Goal: Check status

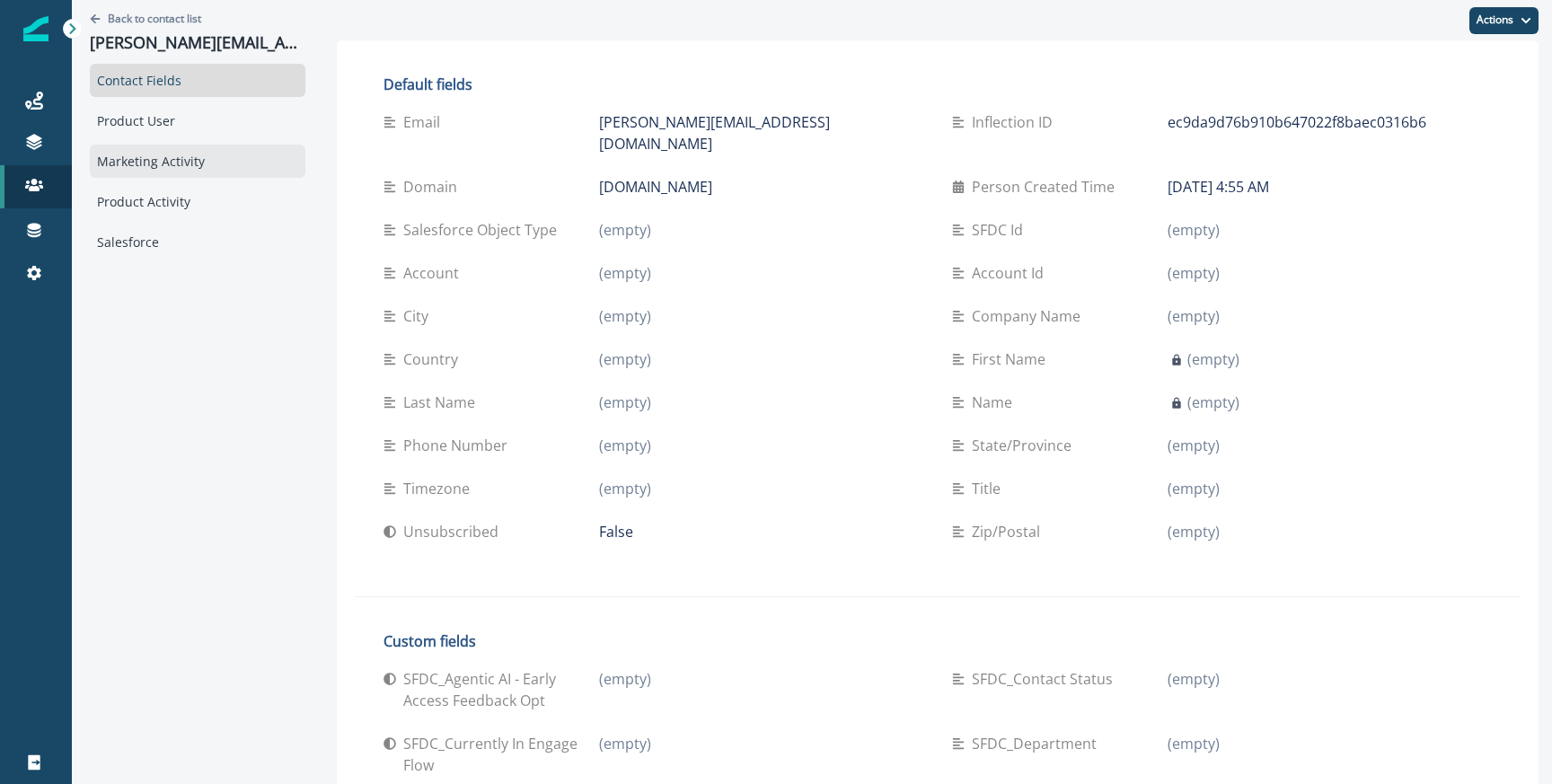
click at [150, 161] on div "Marketing Activity" at bounding box center [198, 161] width 215 height 34
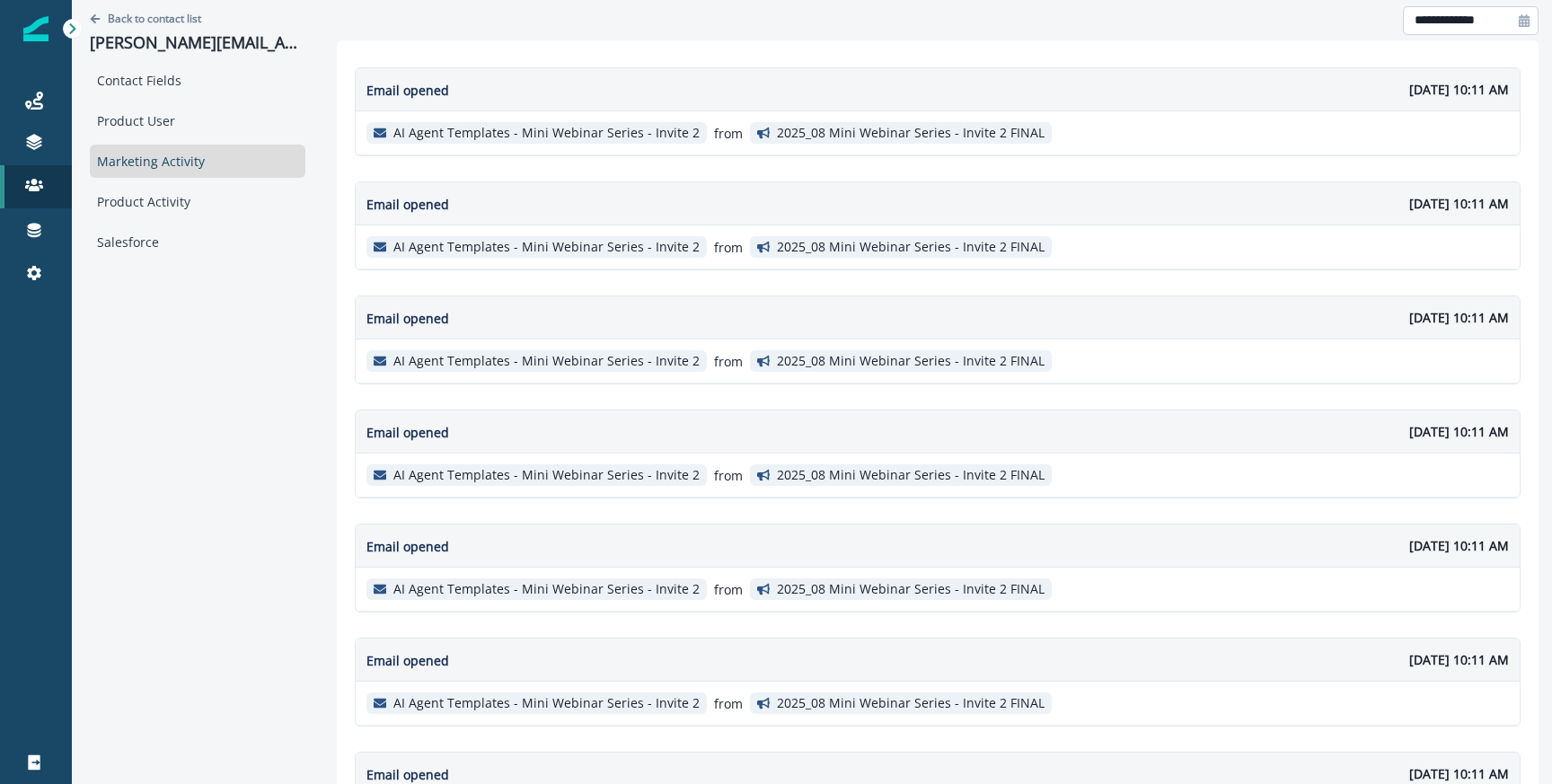
click at [1479, 17] on input "**********" at bounding box center [1471, 21] width 136 height 29
select select "*"
select select "****"
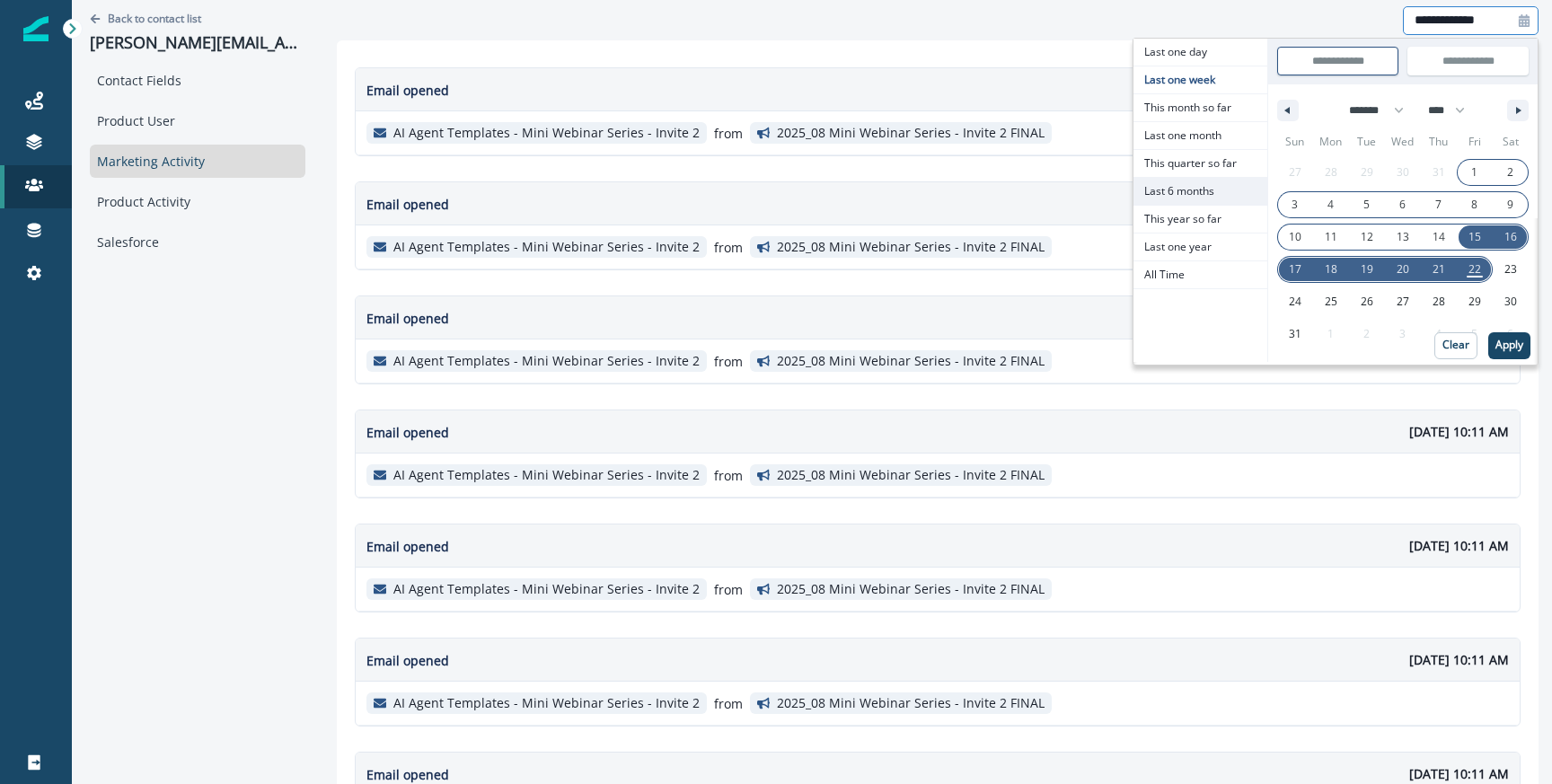
click at [1204, 187] on span "Last 6 months" at bounding box center [1200, 191] width 134 height 27
type input "**********"
select select "*"
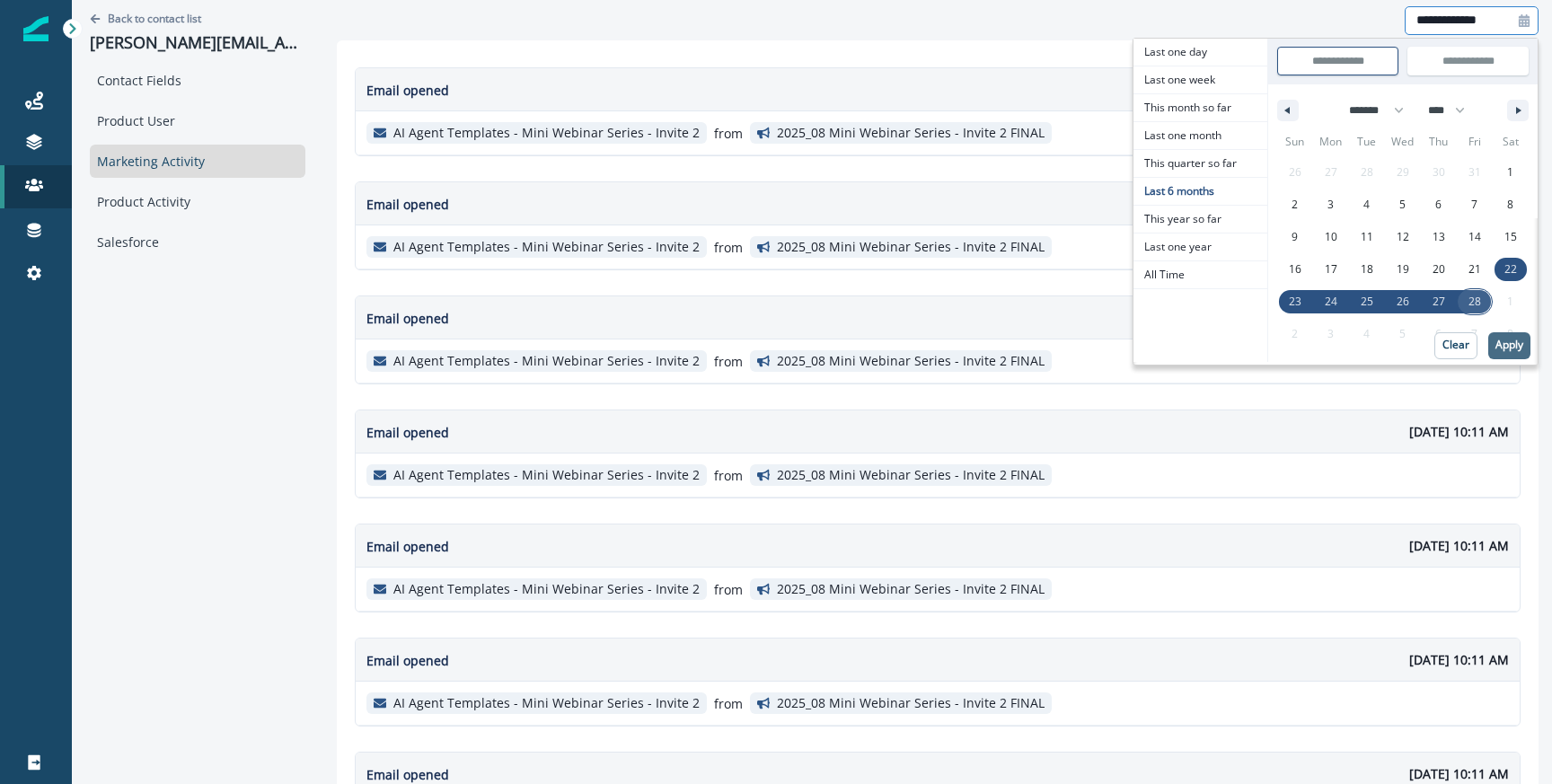
click at [1512, 341] on p "Apply" at bounding box center [1510, 344] width 28 height 12
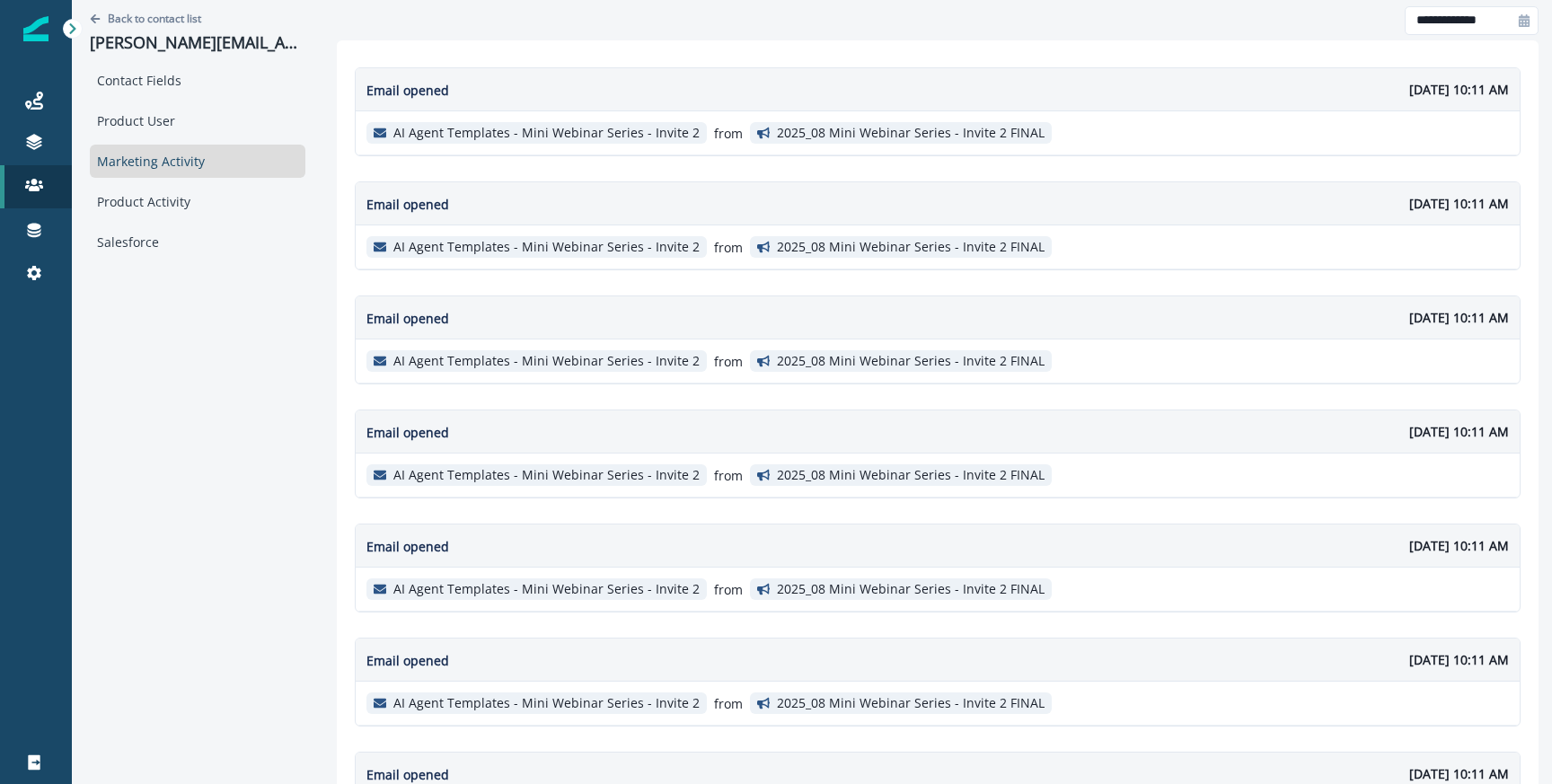
scroll to position [1055, 0]
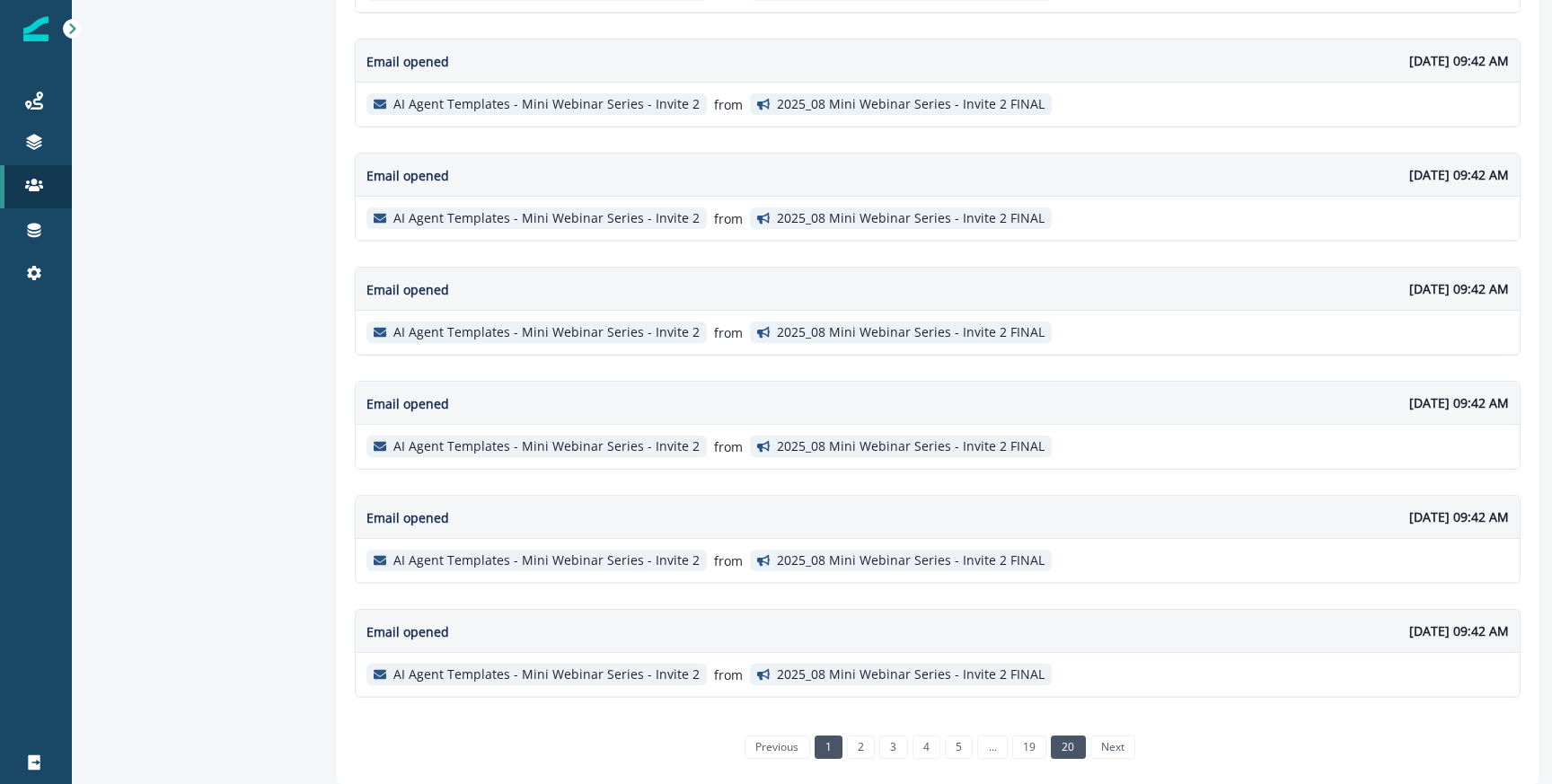
click at [1070, 751] on link "20" at bounding box center [1068, 747] width 34 height 23
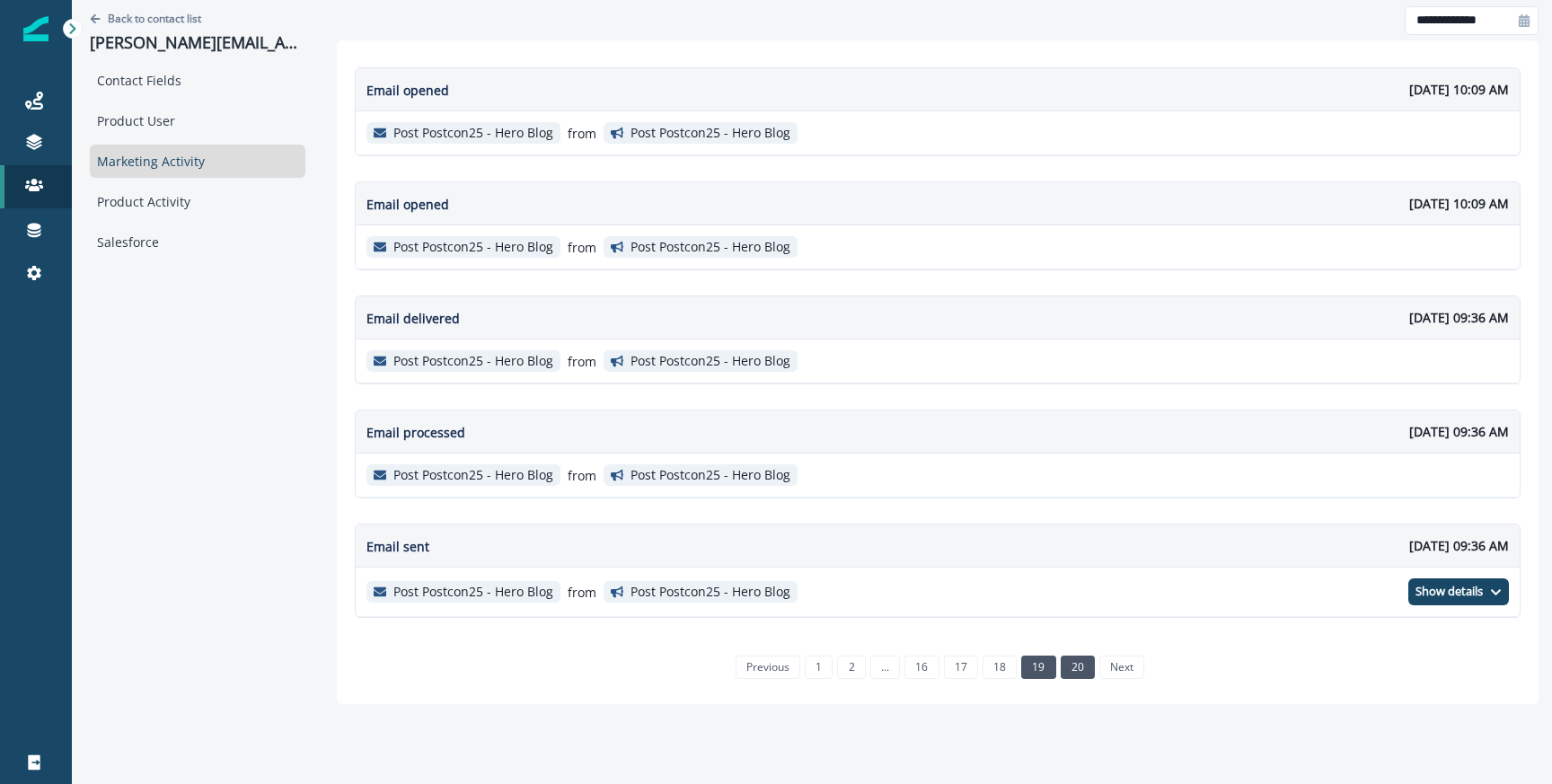
click at [1039, 663] on link "19" at bounding box center [1038, 666] width 34 height 23
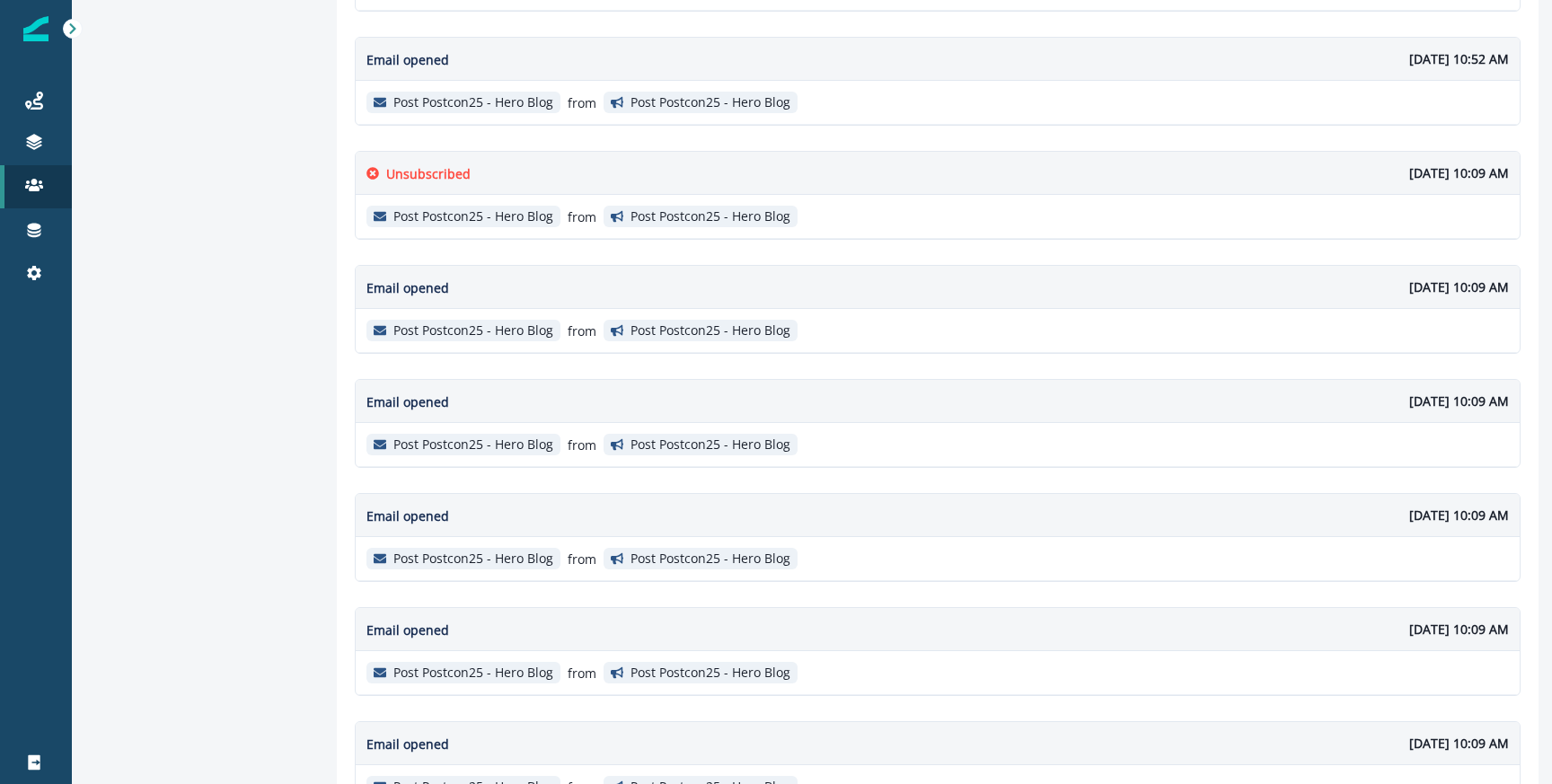
scroll to position [1055, 0]
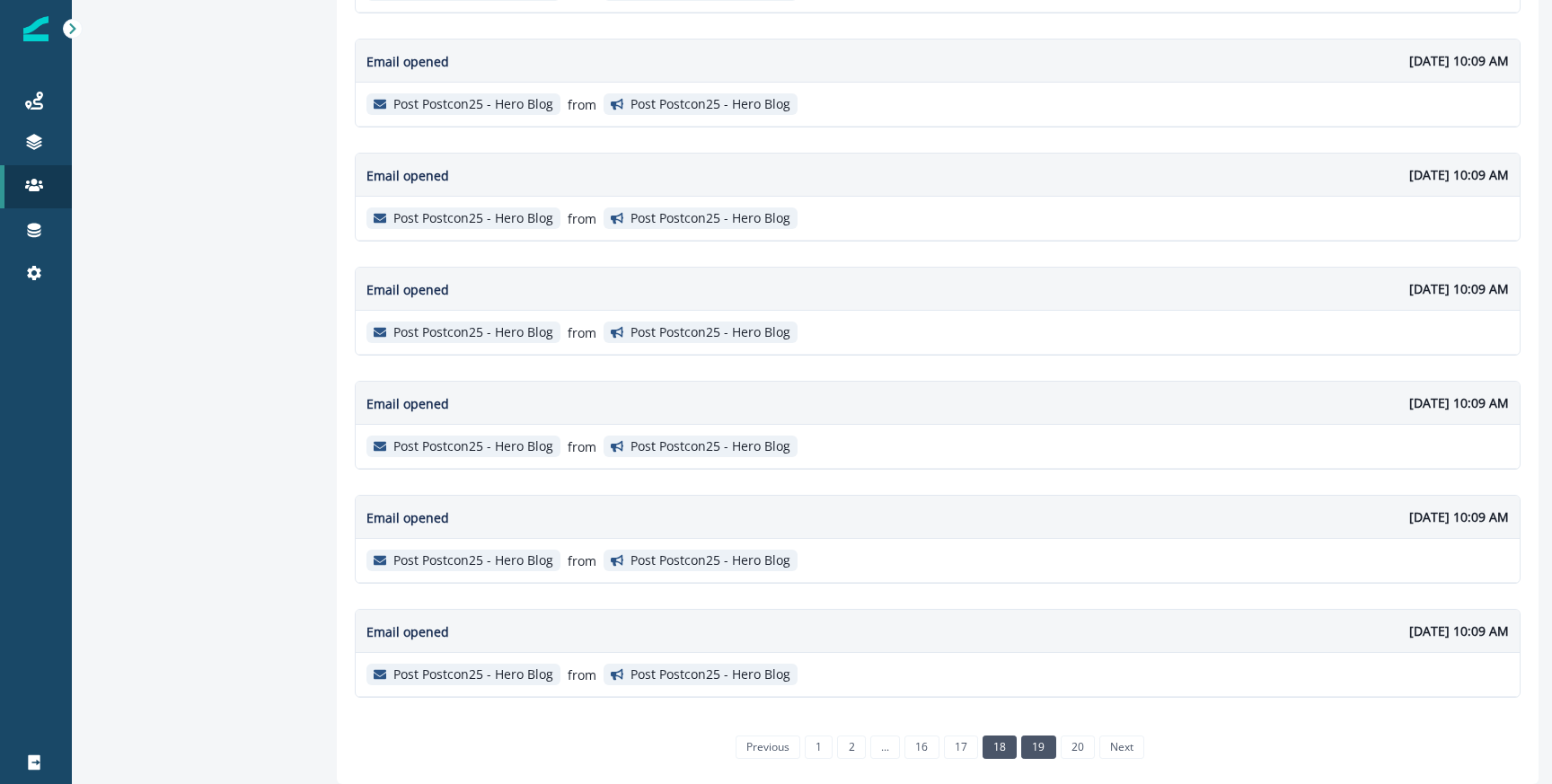
click at [1002, 748] on link "18" at bounding box center [1000, 747] width 34 height 23
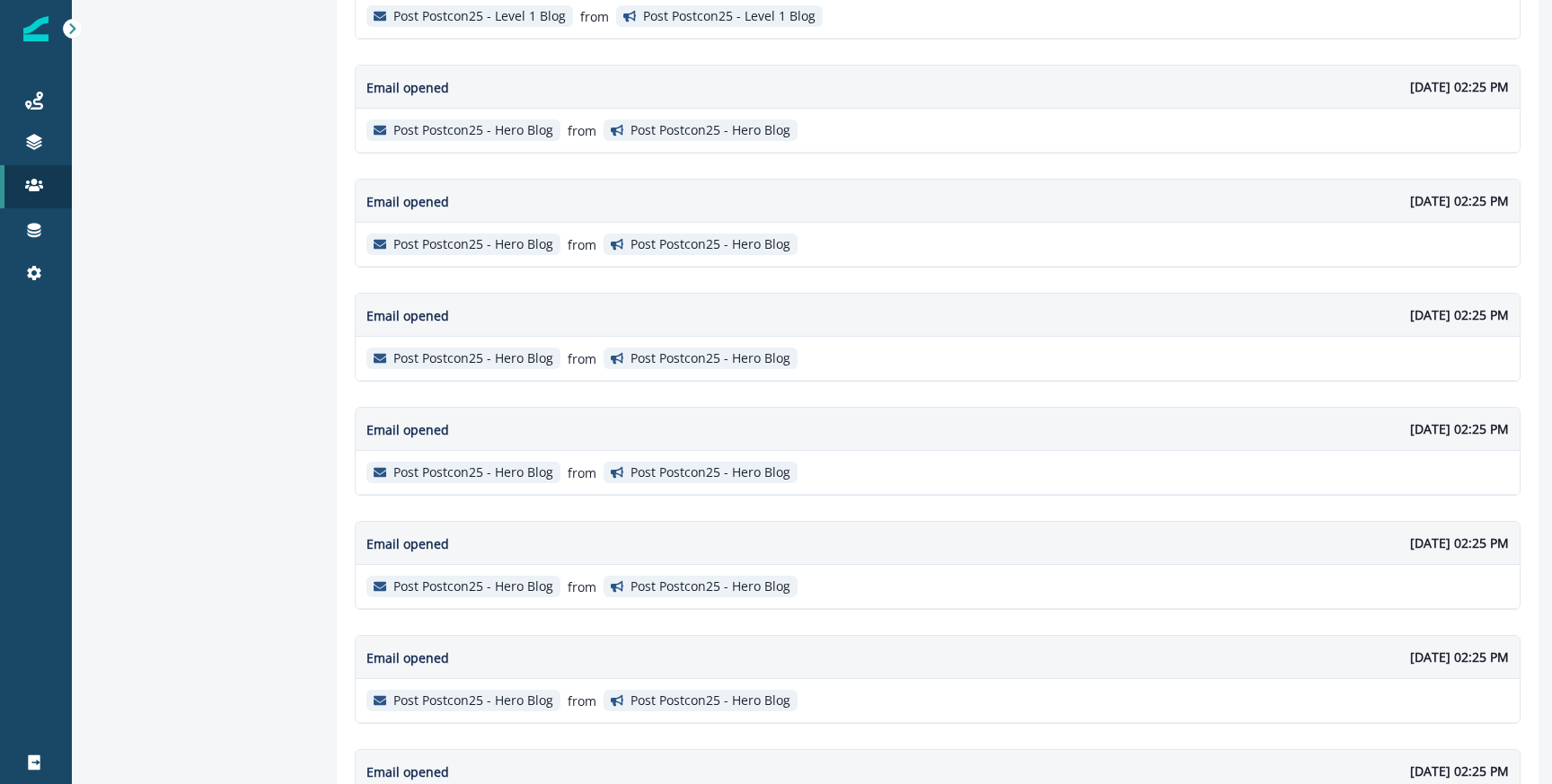
scroll to position [1060, 0]
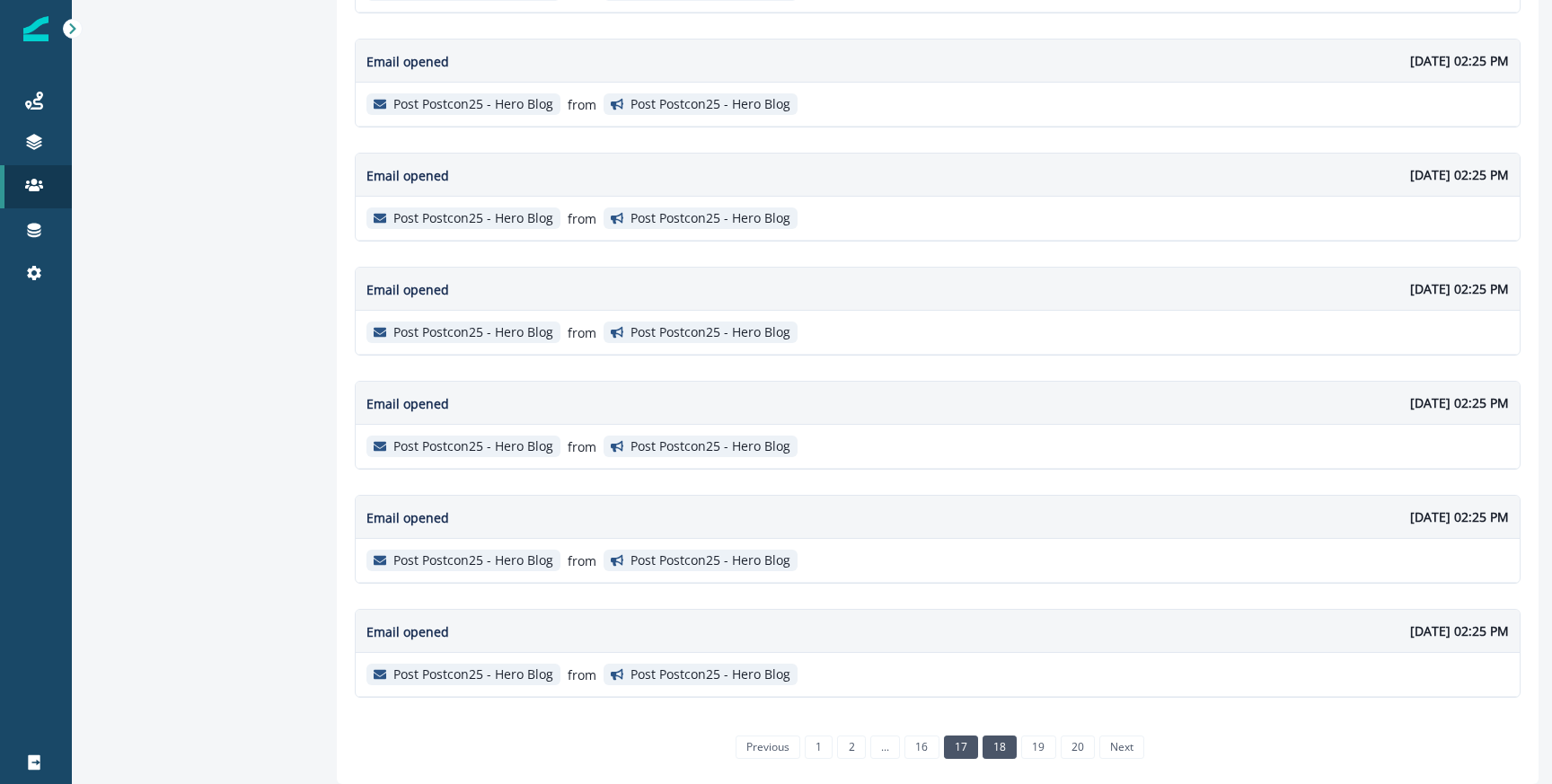
click at [944, 753] on link "17" at bounding box center [961, 747] width 34 height 23
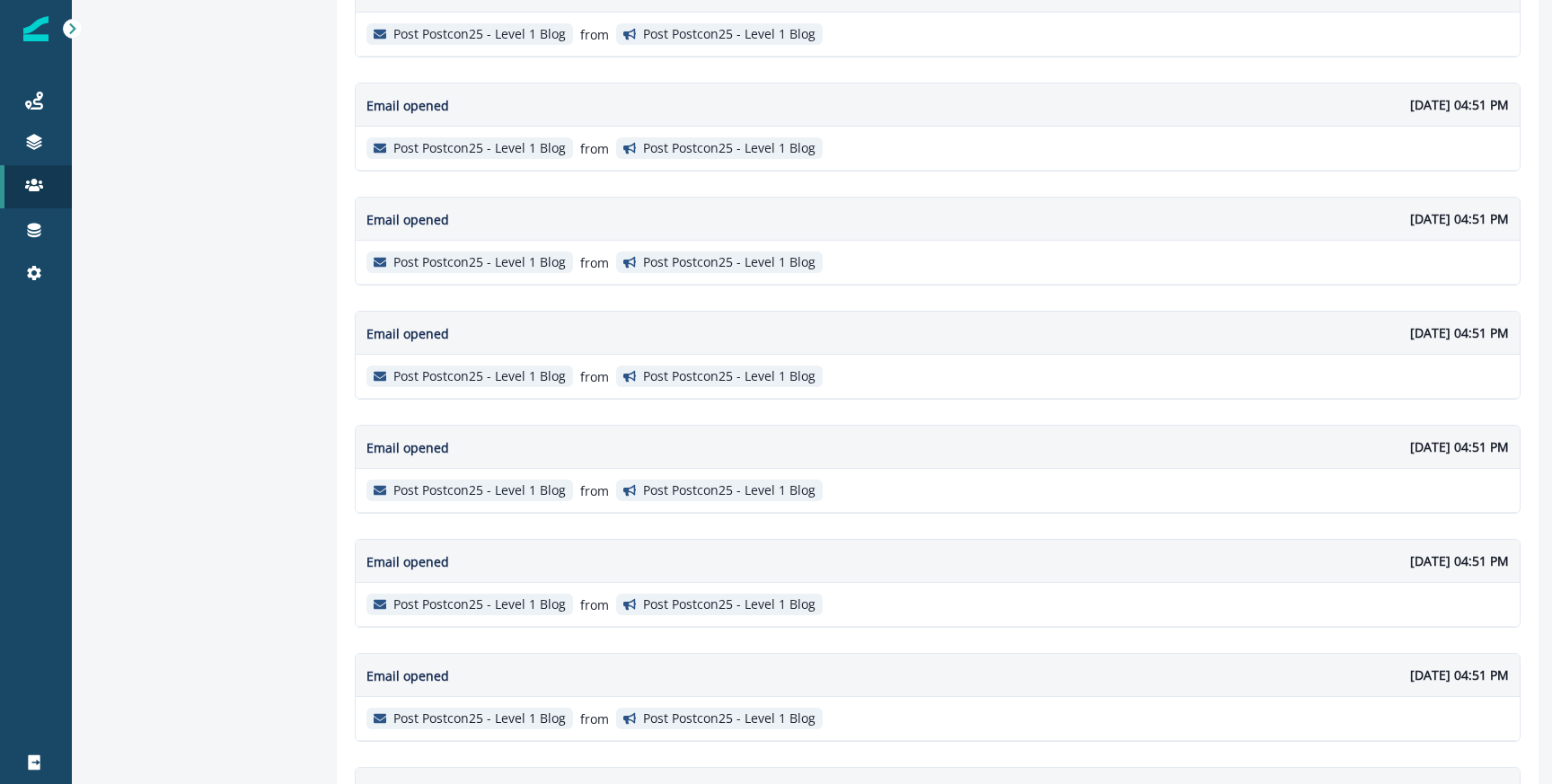
scroll to position [1055, 0]
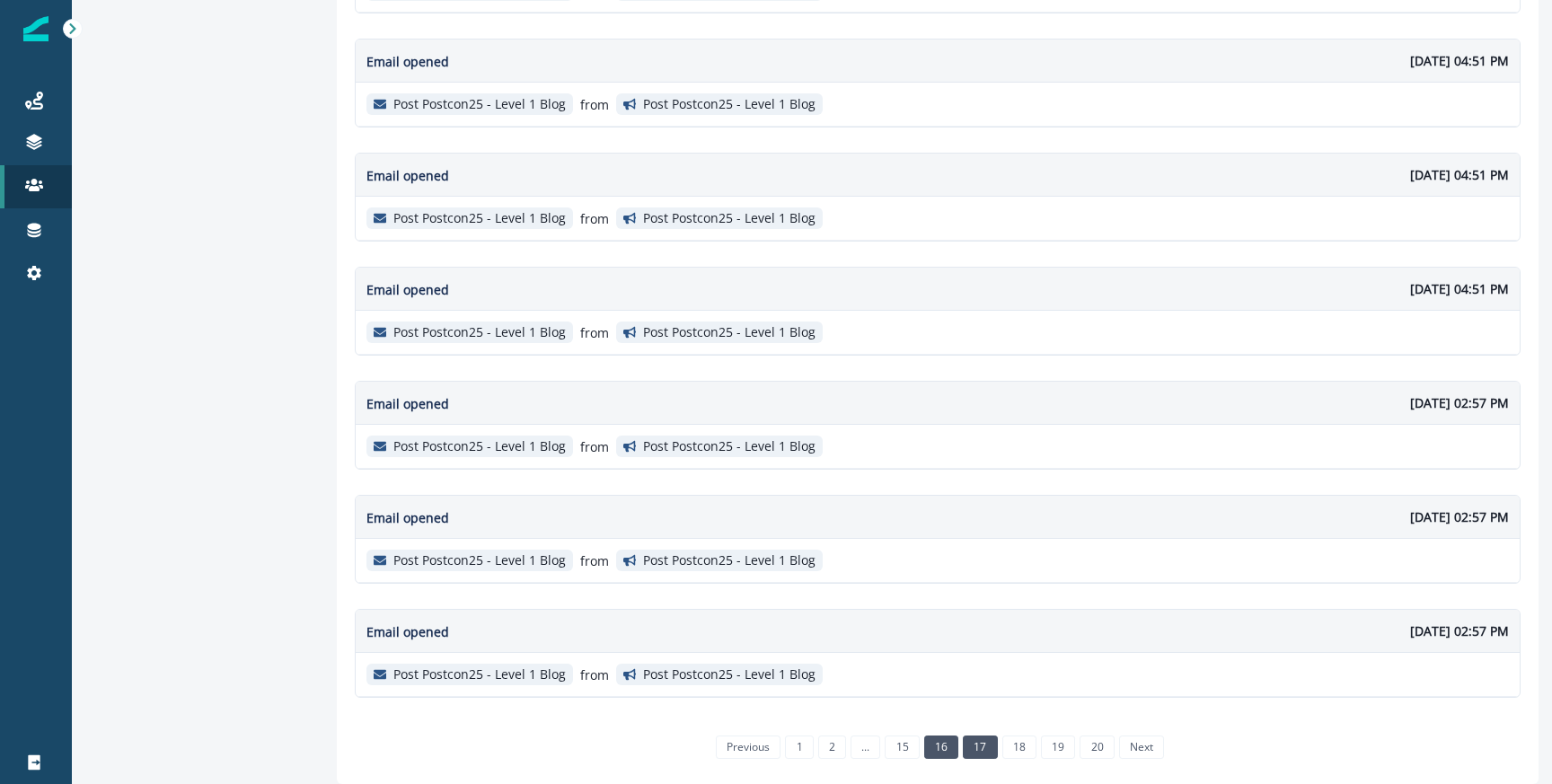
click at [943, 754] on link "16" at bounding box center [941, 747] width 34 height 23
